Goal: Use online tool/utility: Use online tool/utility

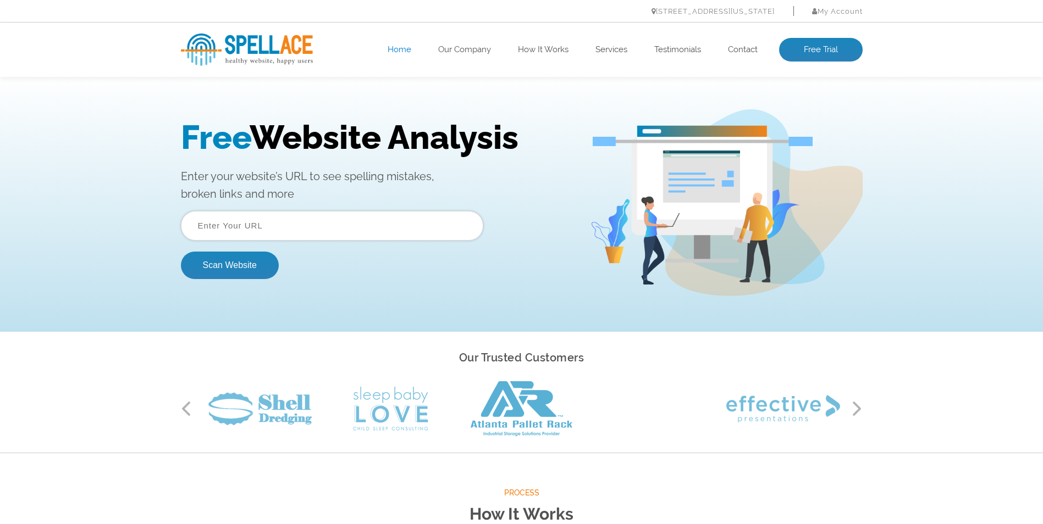
click at [240, 228] on input "text" at bounding box center [332, 226] width 302 height 30
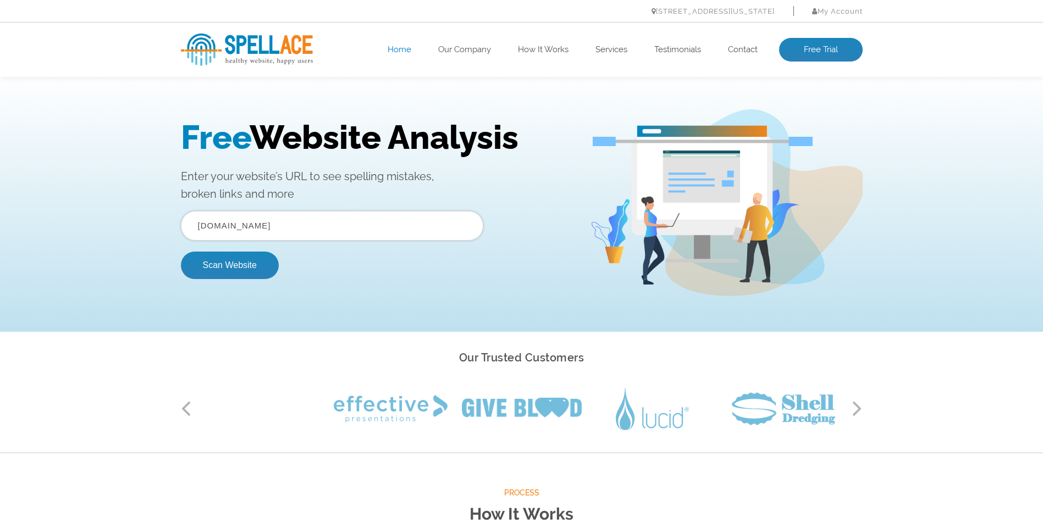
type input "[DOMAIN_NAME]"
click at [181, 252] on button "Scan Website" at bounding box center [230, 265] width 98 height 27
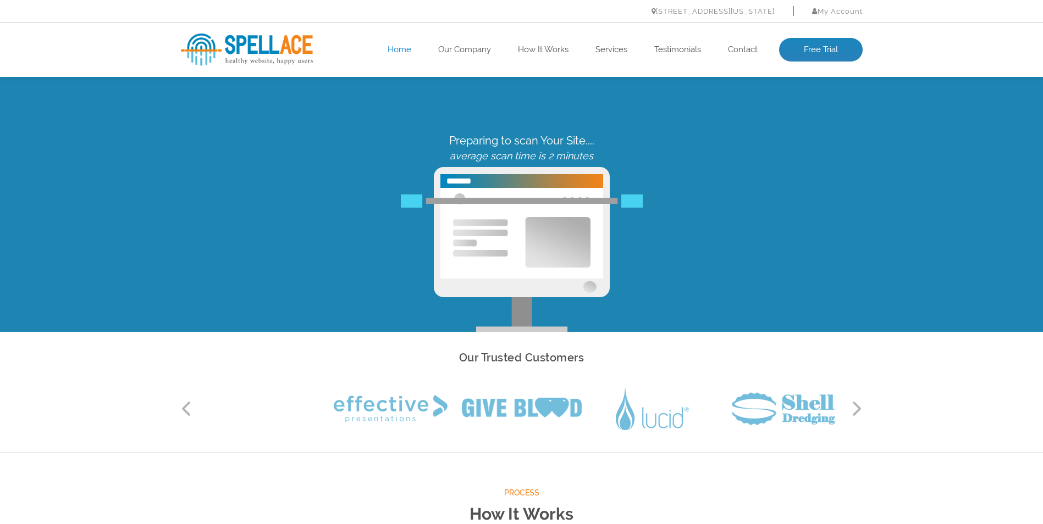
click at [379, 152] on p "average scan time is 2 minutes" at bounding box center [522, 156] width 682 height 12
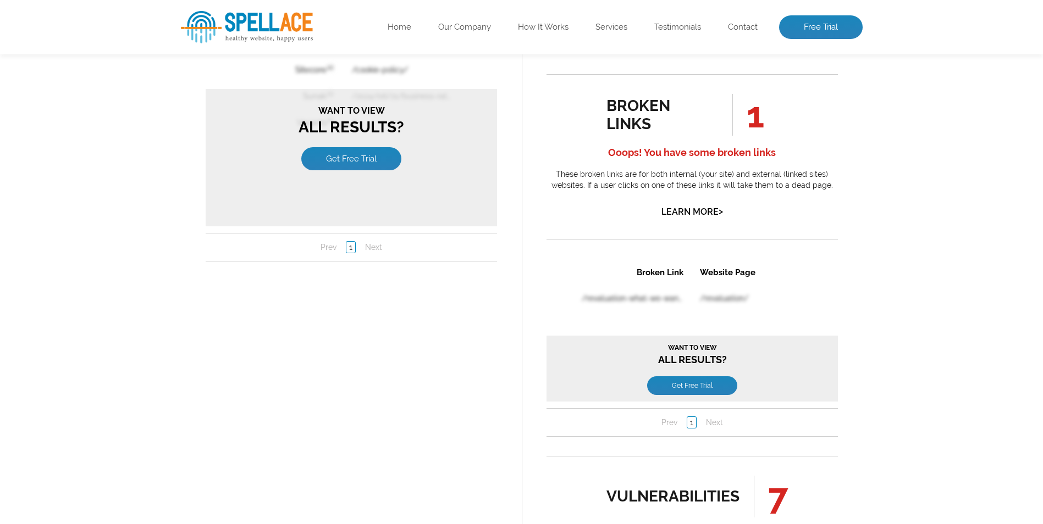
scroll to position [934, 0]
click at [366, 248] on li "Next" at bounding box center [372, 246] width 29 height 11
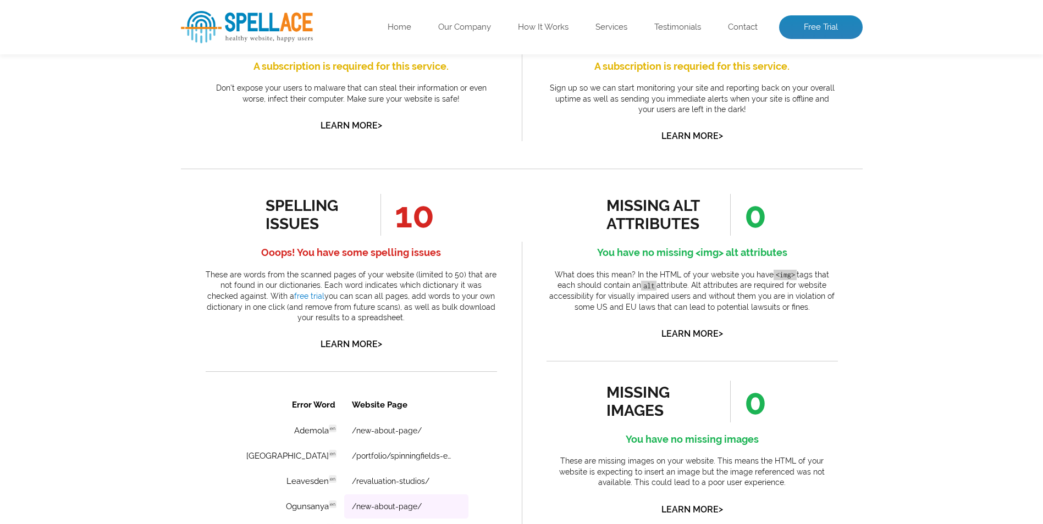
scroll to position [440, 0]
